Goal: Check status

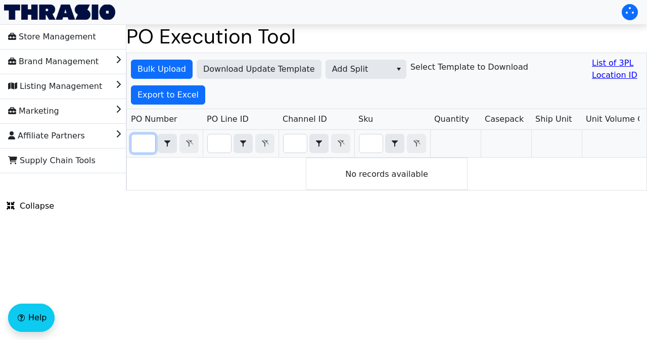
click at [143, 143] on input "Filter" at bounding box center [143, 143] width 24 height 18
paste input "PO67012"
type input "PO67012"
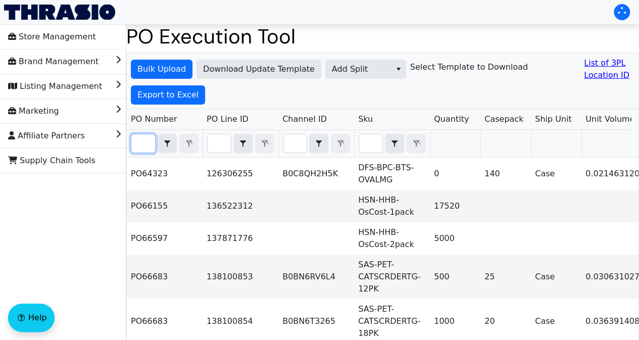
click at [145, 142] on input "Filter" at bounding box center [143, 143] width 24 height 18
paste input "PO67012"
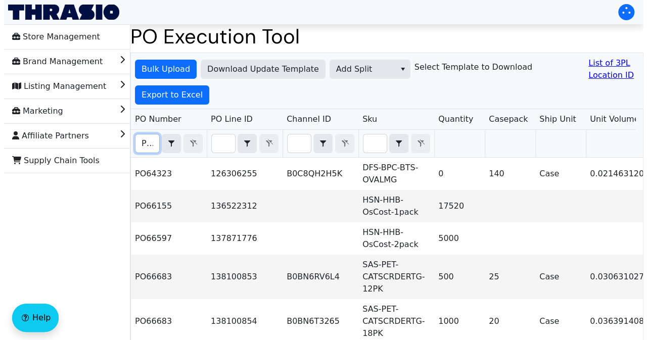
scroll to position [0, 22]
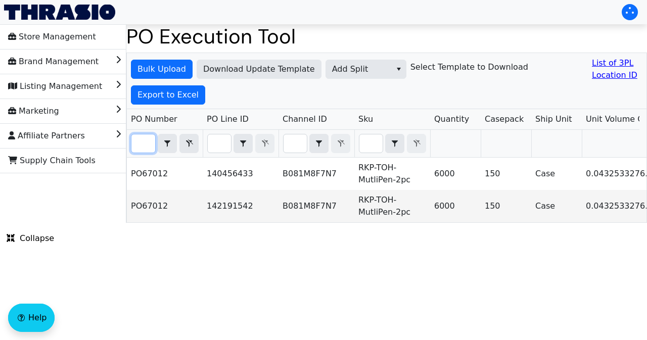
type input "PO67012"
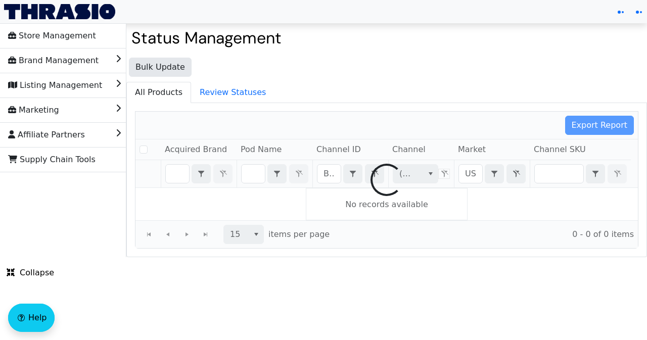
checkbox input "false"
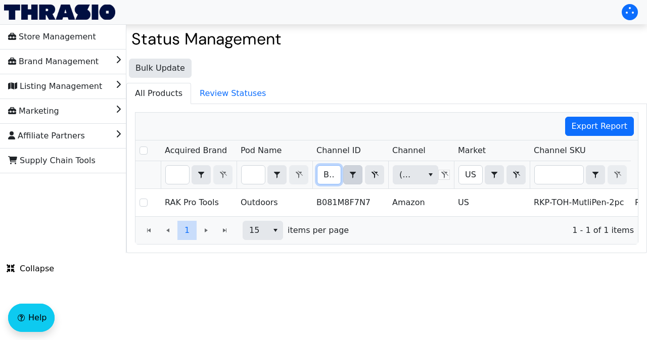
scroll to position [0, 39]
drag, startPoint x: 324, startPoint y: 174, endPoint x: 343, endPoint y: 177, distance: 19.9
click at [343, 177] on div "B081M8F7N7 Contains" at bounding box center [350, 174] width 67 height 19
